Goal: Check status: Check status

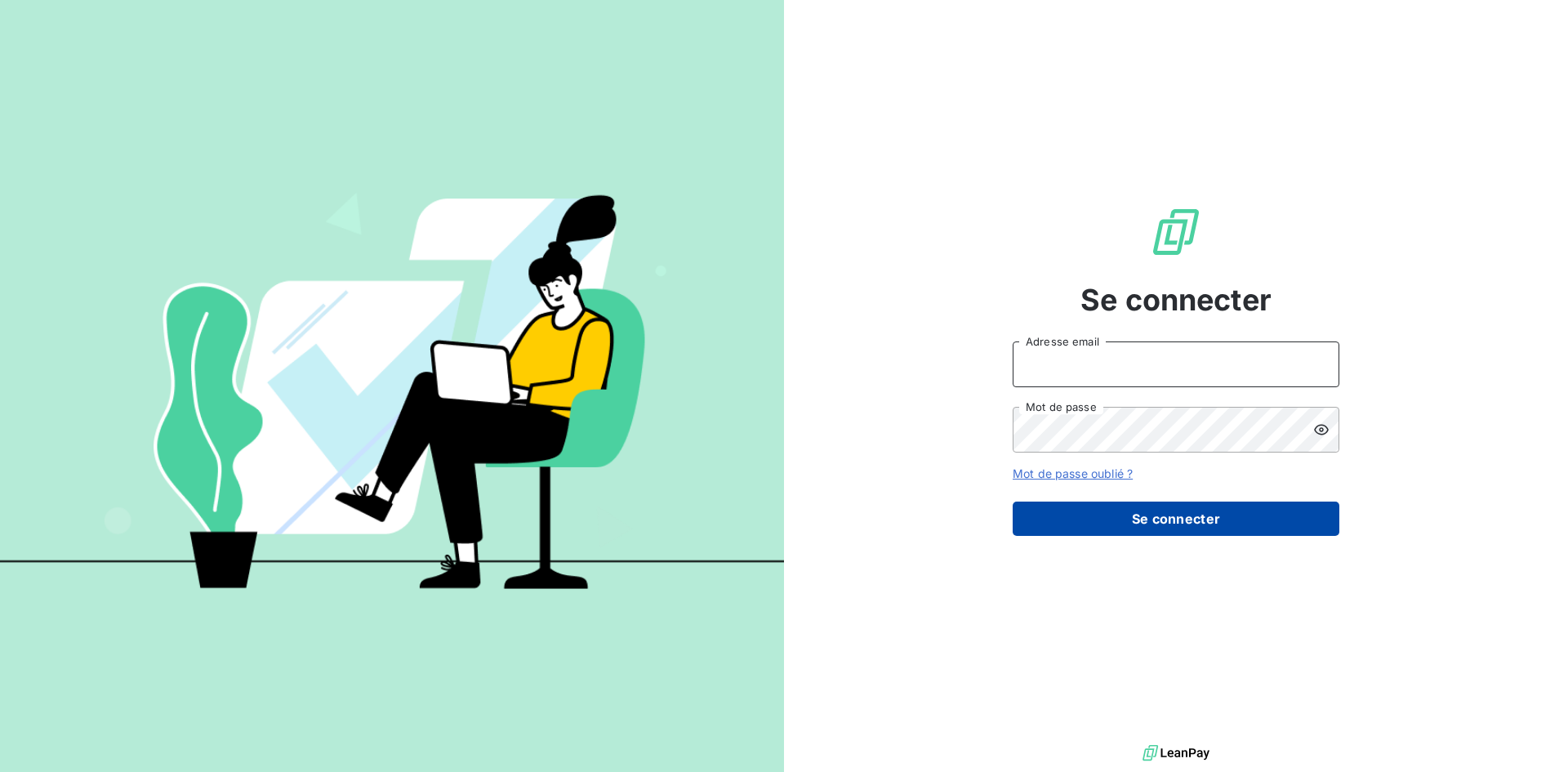
type input "jacques.lemesle@ostreya.com"
click at [1108, 516] on button "Se connecter" at bounding box center [1176, 519] width 327 height 34
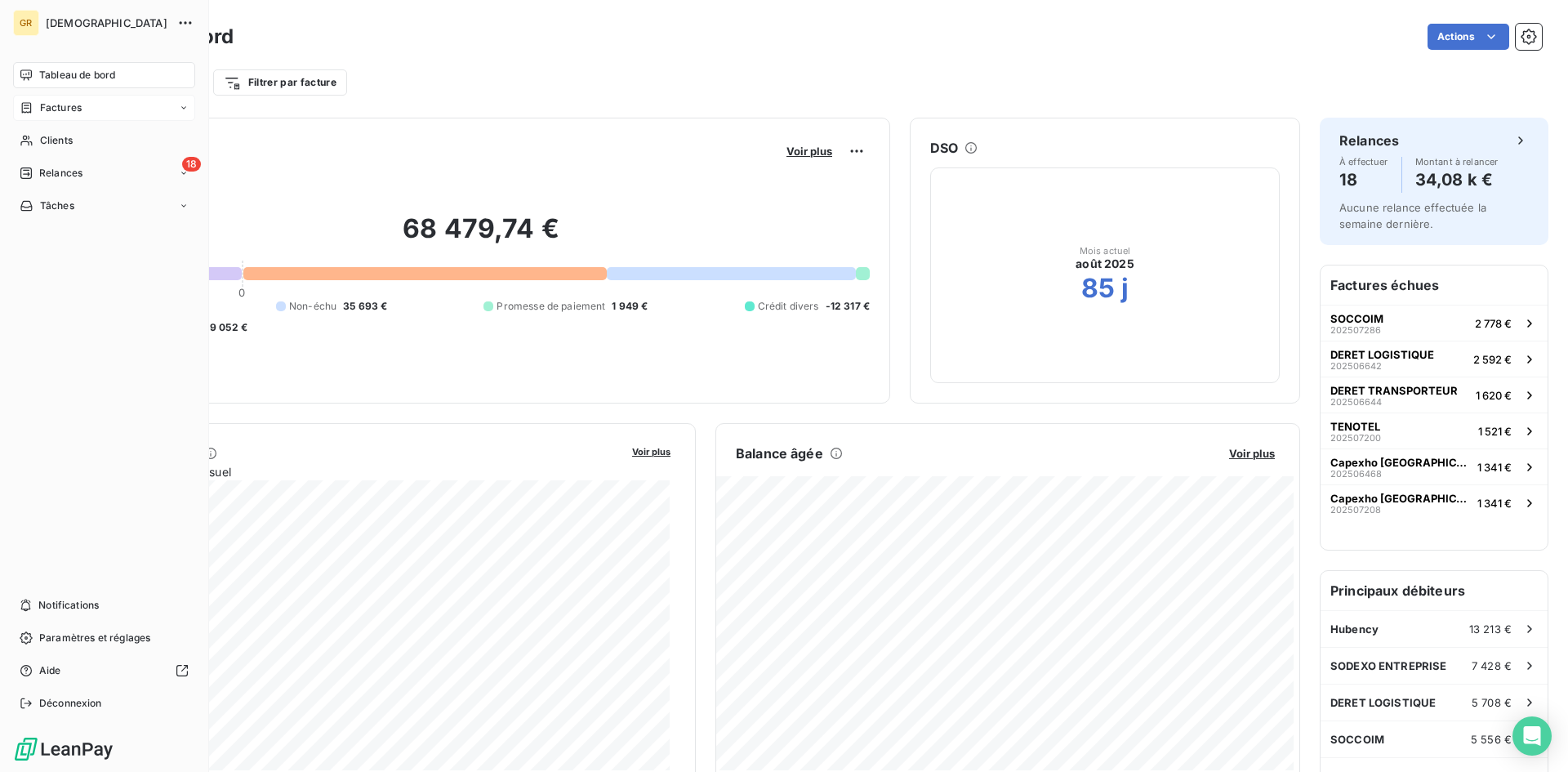
click at [54, 105] on span "Factures" at bounding box center [61, 108] width 42 height 15
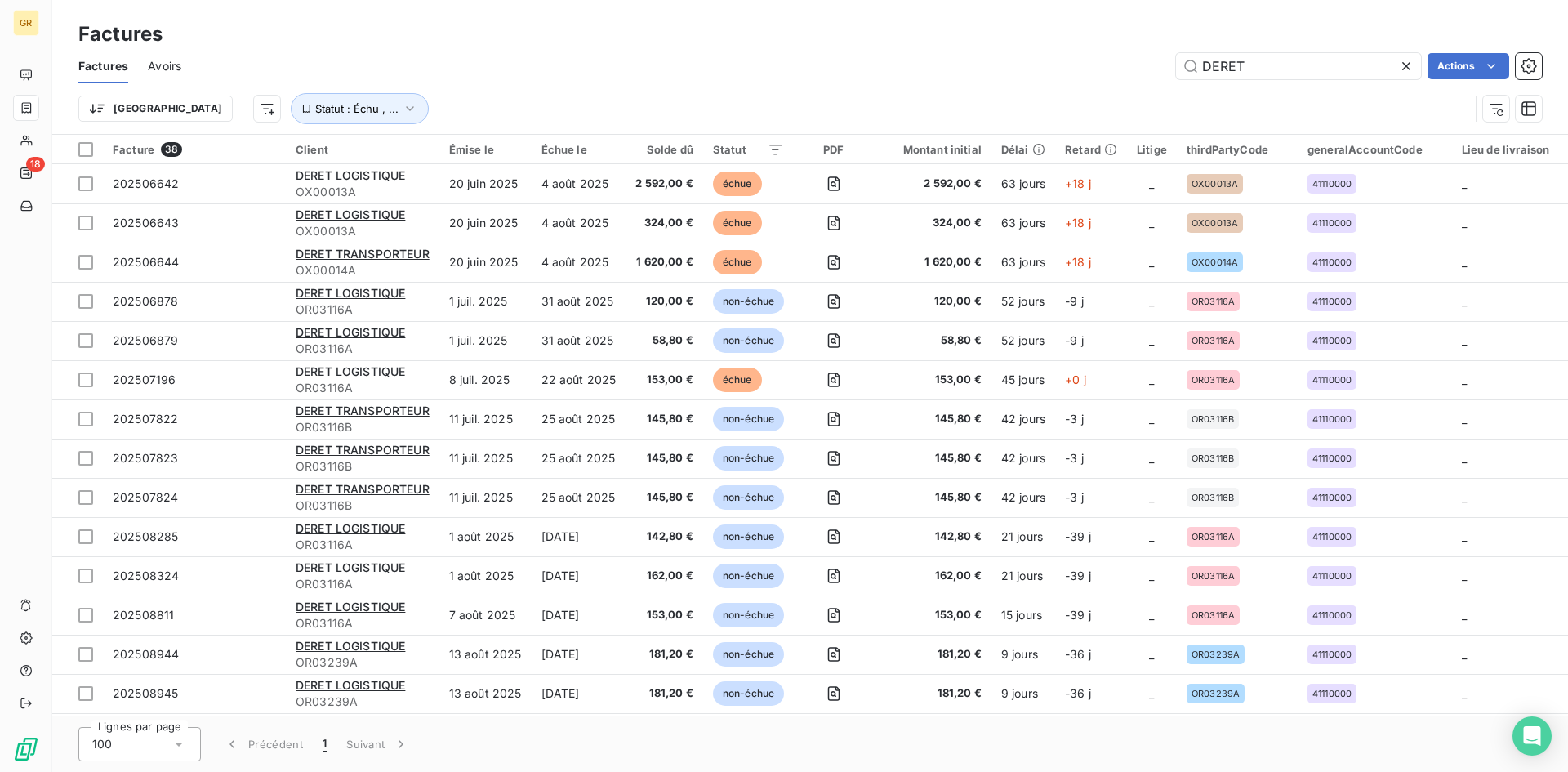
drag, startPoint x: 1268, startPoint y: 69, endPoint x: 1165, endPoint y: 66, distance: 103.0
click at [1165, 66] on div "DERET Actions" at bounding box center [871, 65] width 1341 height 26
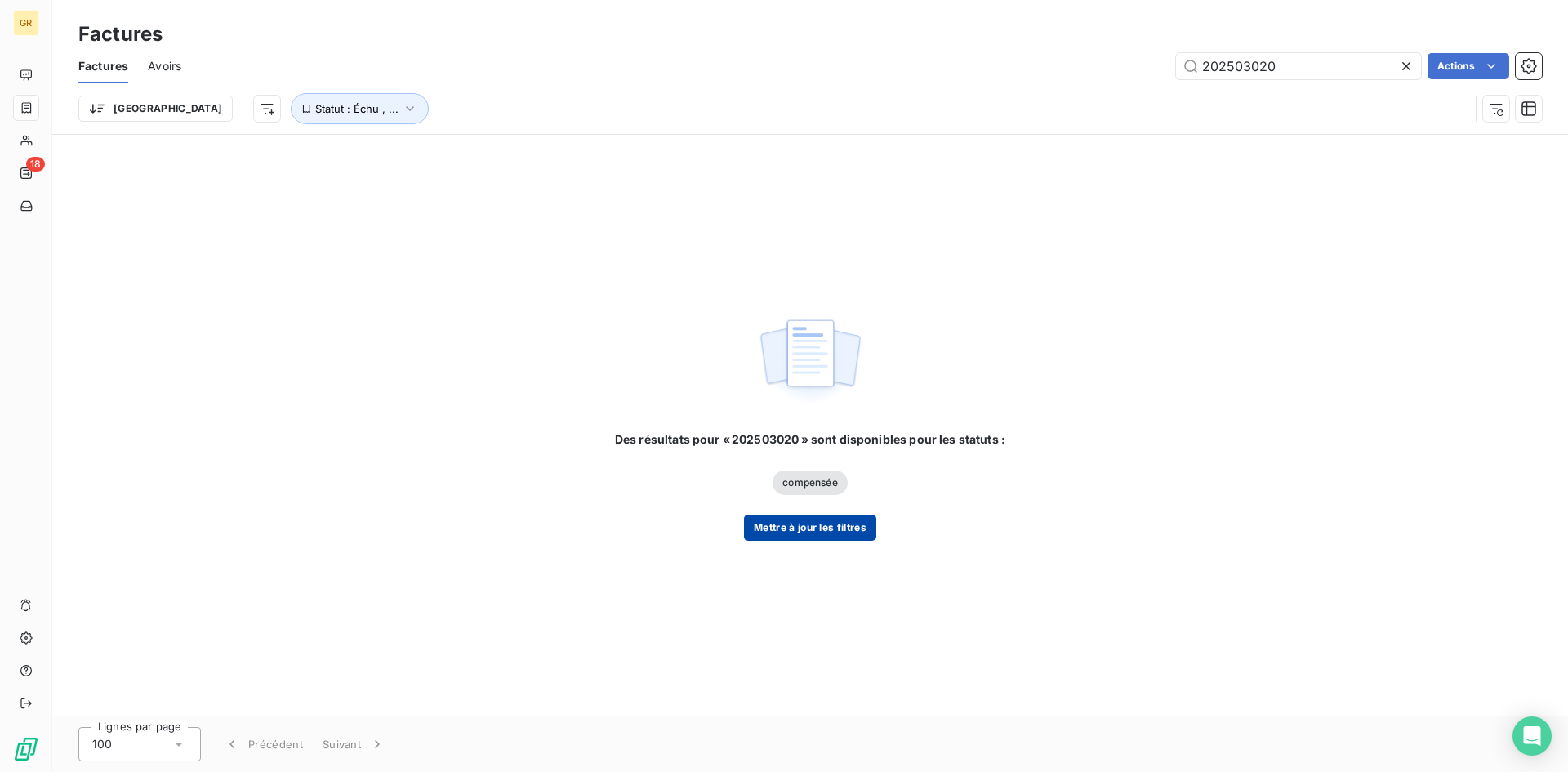
type input "202503020"
click at [814, 527] on button "Mettre à jour les filtres" at bounding box center [810, 527] width 132 height 26
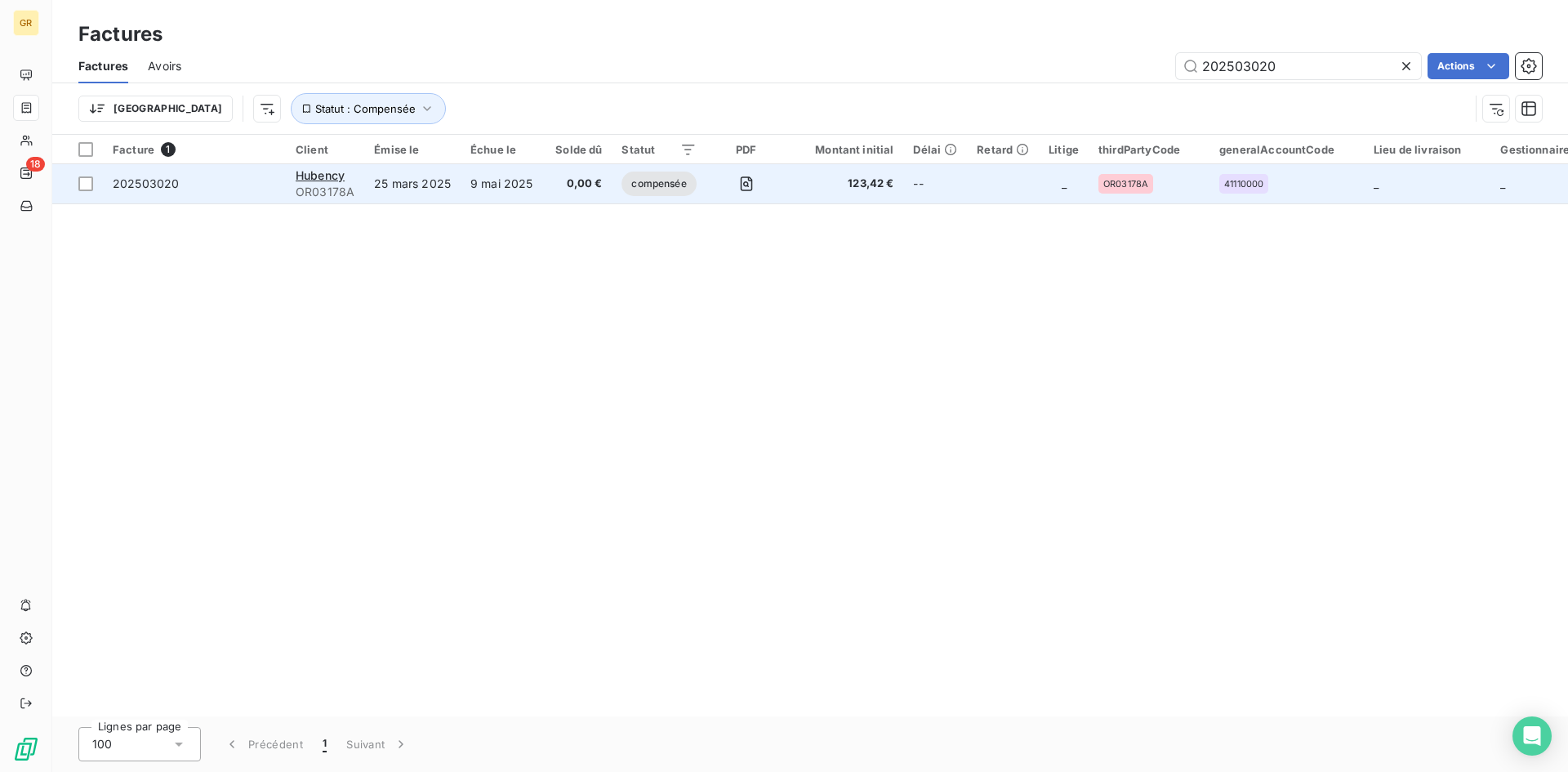
click at [212, 187] on span "202503020" at bounding box center [194, 184] width 163 height 17
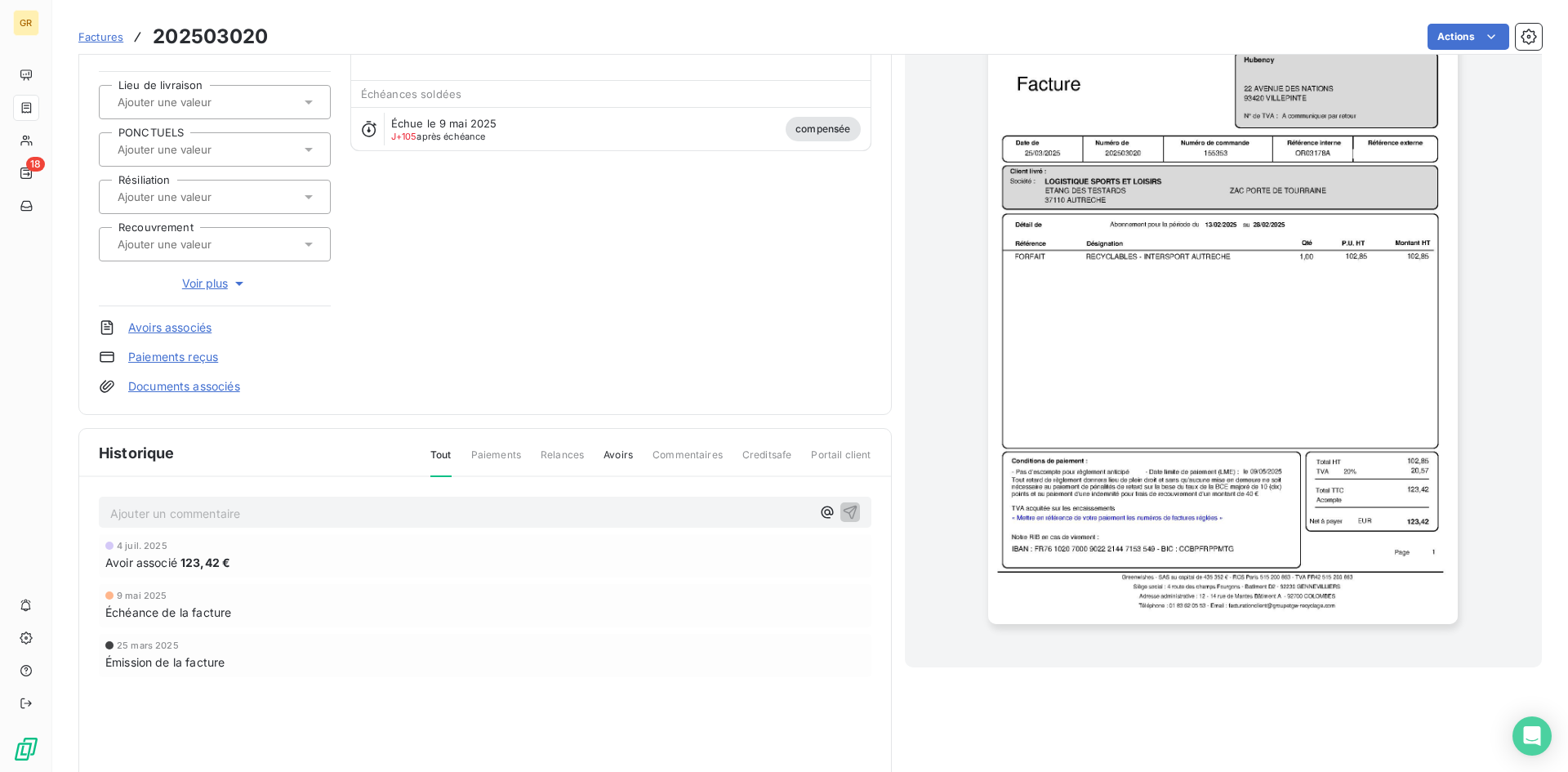
scroll to position [48, 0]
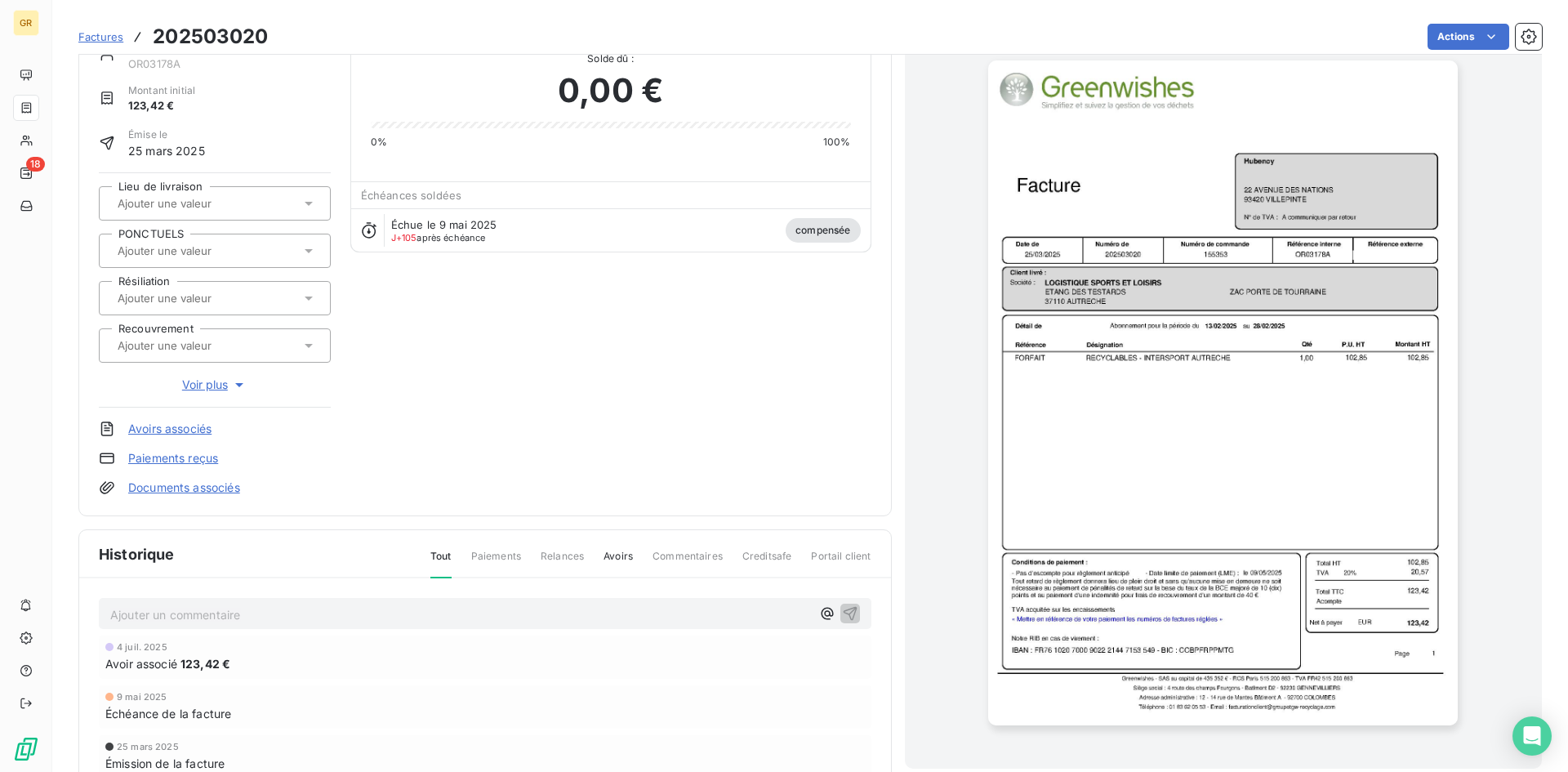
click at [1199, 492] on img "button" at bounding box center [1223, 392] width 470 height 665
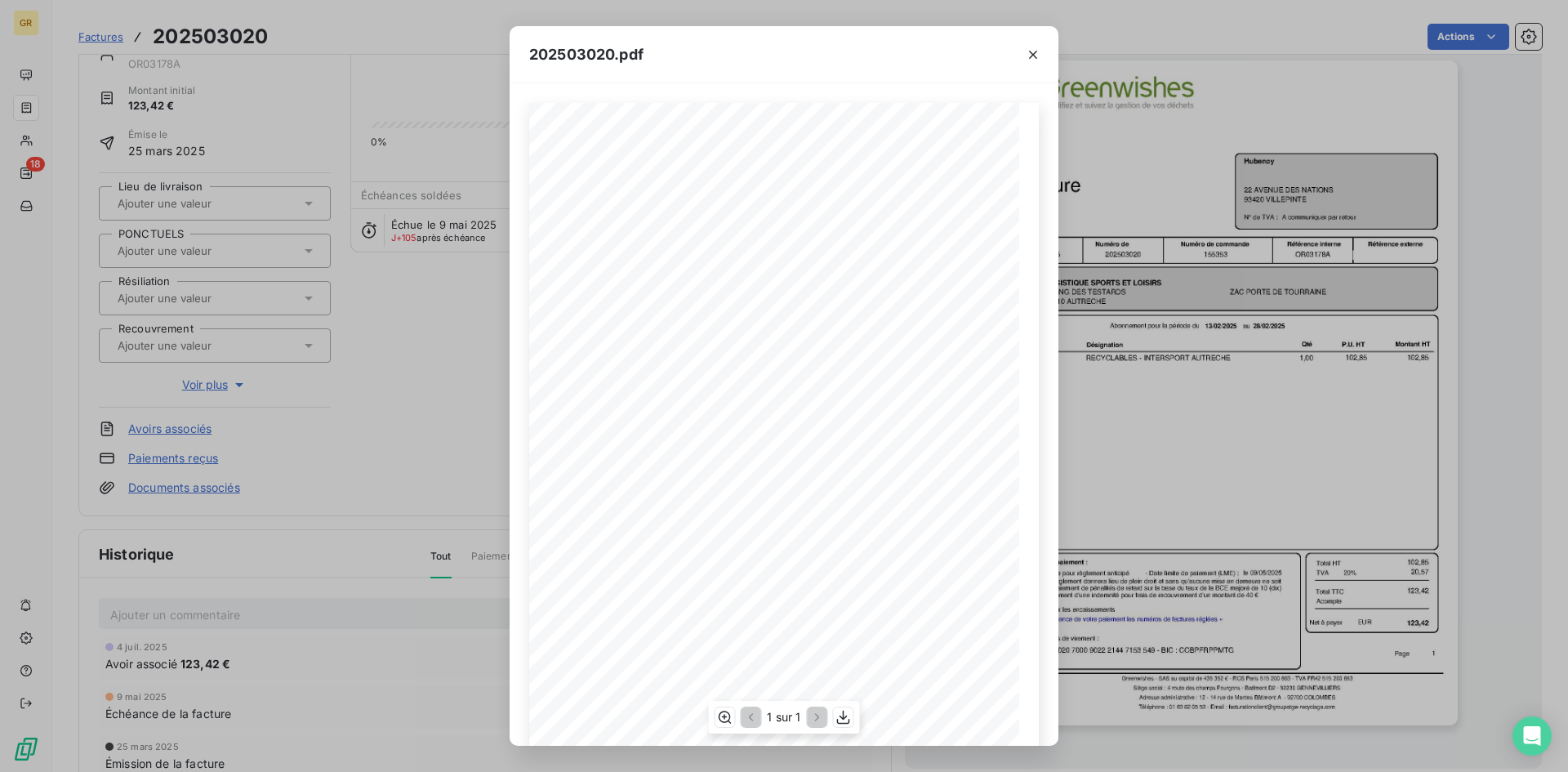
scroll to position [69, 0]
click at [845, 718] on icon "button" at bounding box center [844, 718] width 17 height 17
click at [391, 420] on div "202503020.pdf Référence interne Numéro de Date de Numéro de commande Référence …" at bounding box center [784, 386] width 1568 height 772
